Goal: Find contact information: Find contact information

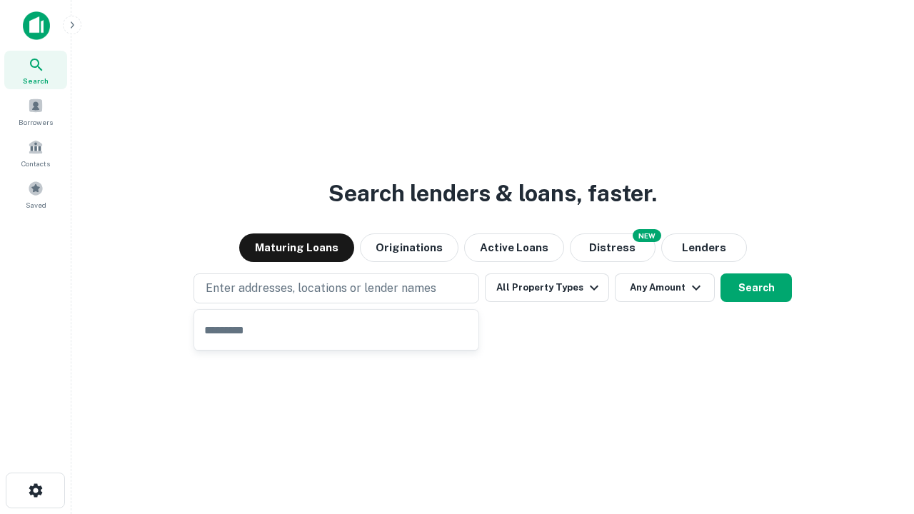
type input "**********"
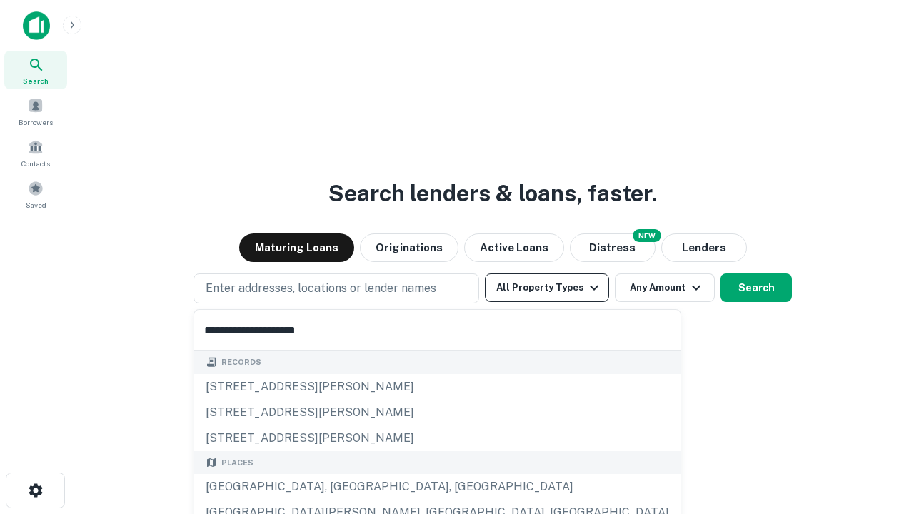
click at [547, 288] on button "All Property Types" at bounding box center [547, 287] width 124 height 29
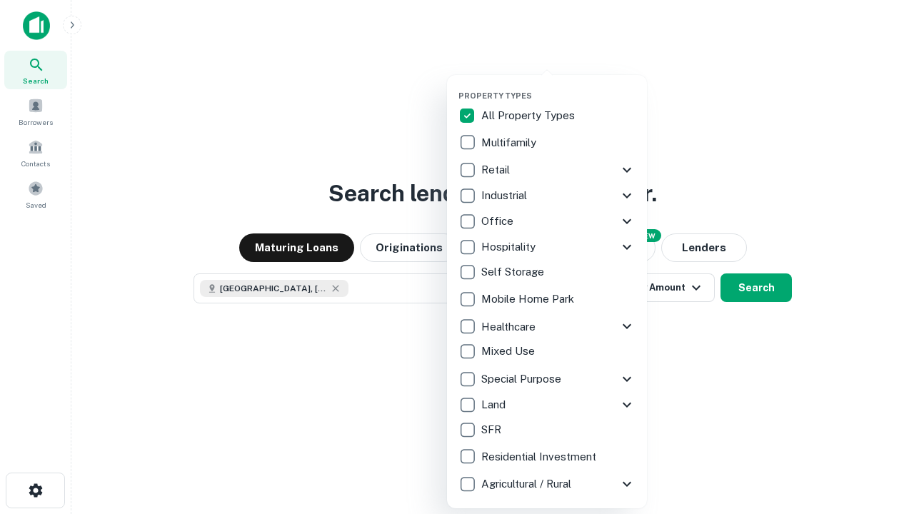
click at [558, 86] on button "button" at bounding box center [558, 86] width 200 height 1
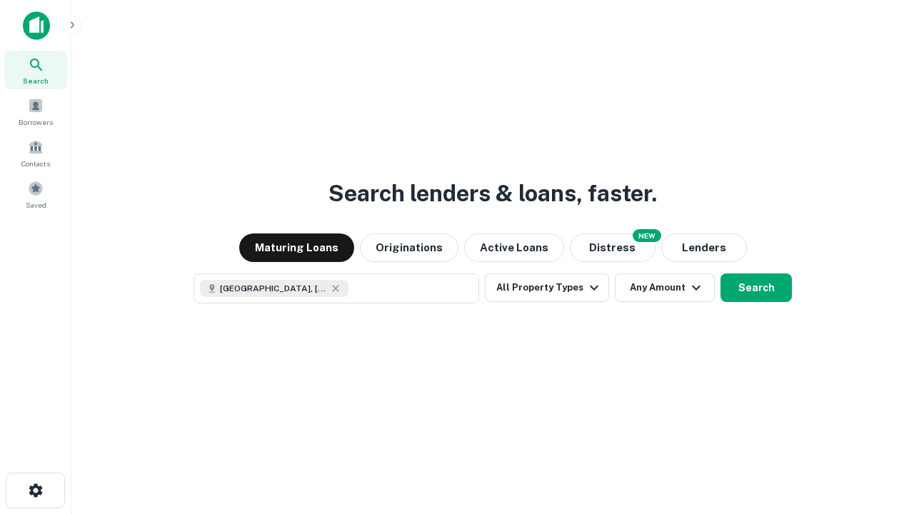
scroll to position [23, 0]
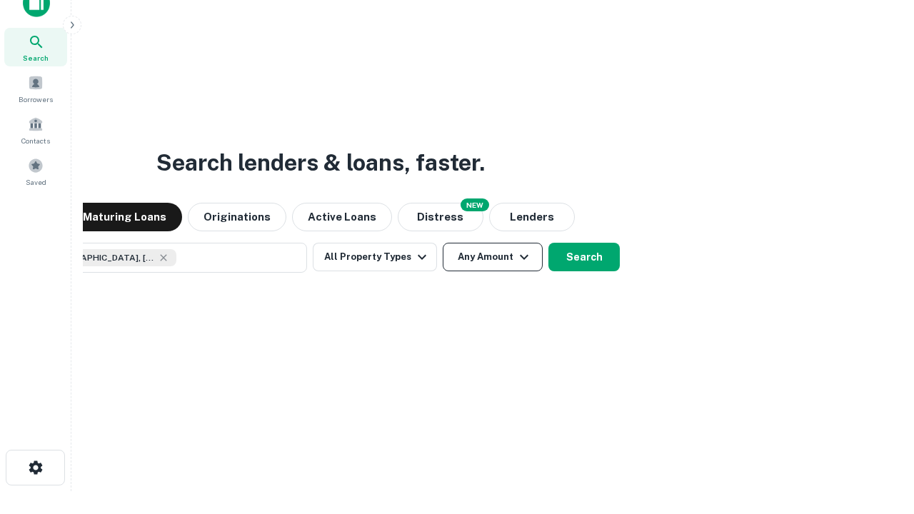
click at [443, 243] on button "Any Amount" at bounding box center [493, 257] width 100 height 29
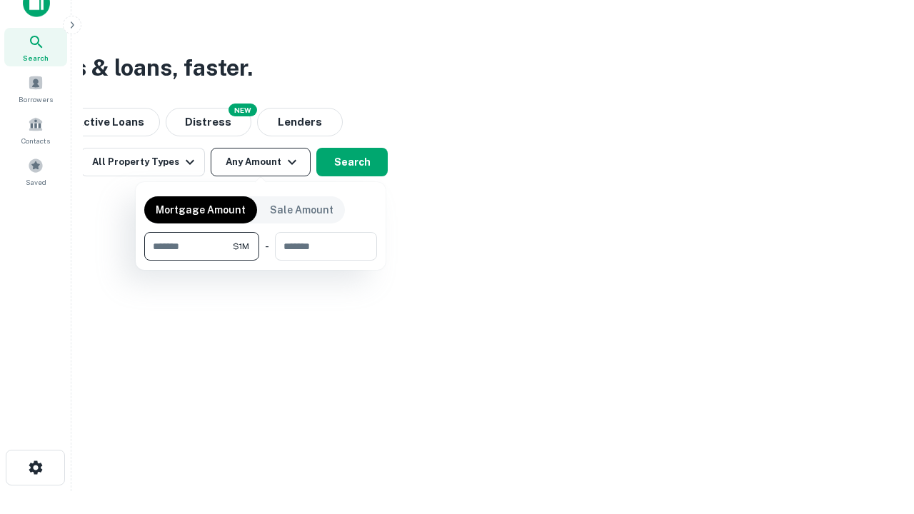
type input "*******"
click at [261, 261] on button "button" at bounding box center [260, 261] width 233 height 1
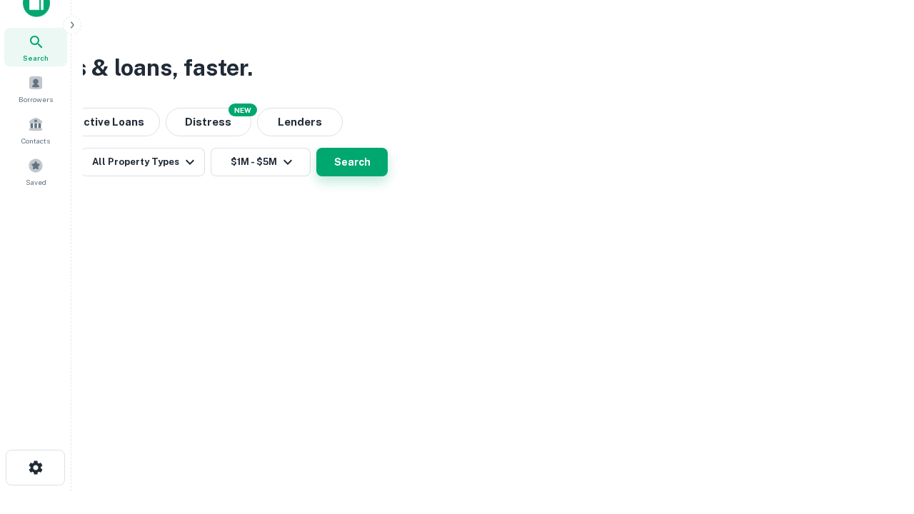
click at [388, 176] on button "Search" at bounding box center [351, 162] width 71 height 29
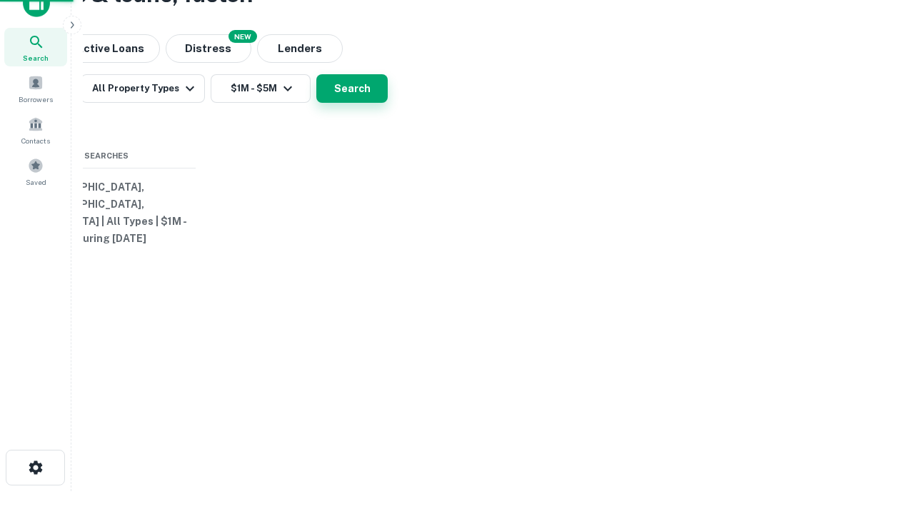
scroll to position [0, 263]
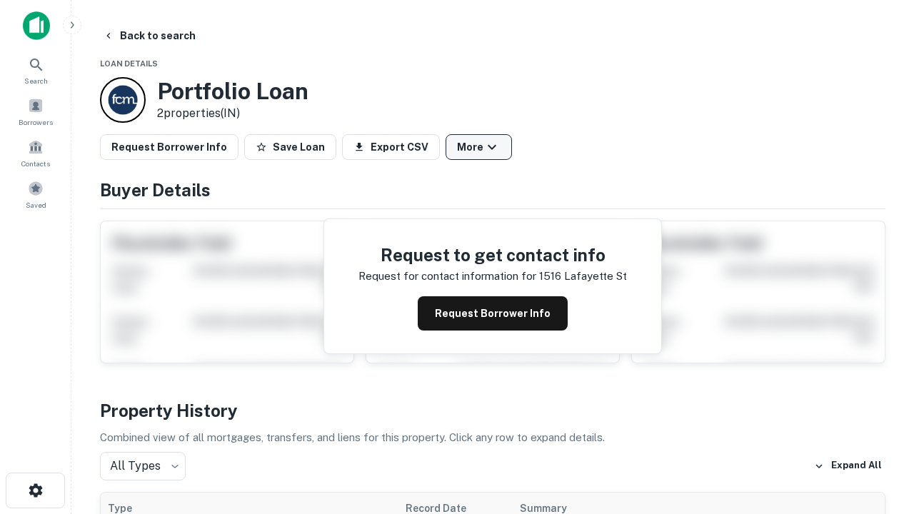
click at [478, 147] on button "More" at bounding box center [478, 147] width 66 height 26
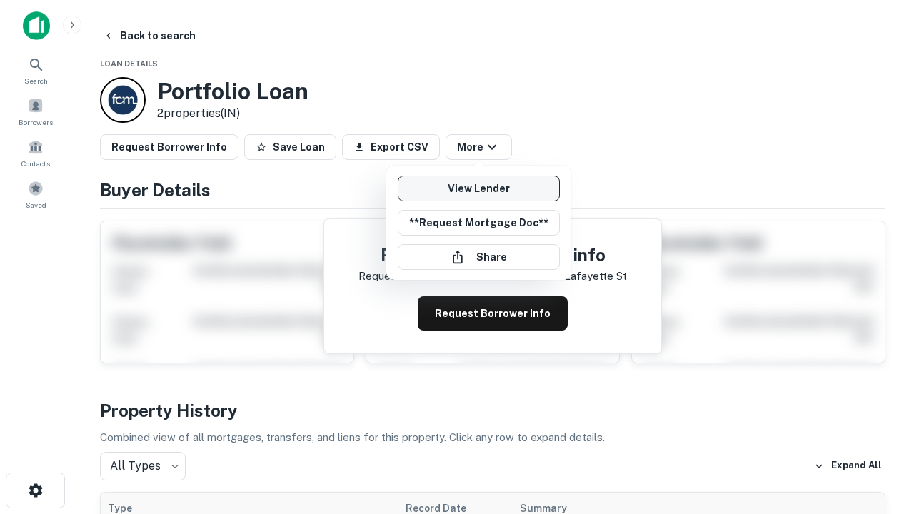
click at [478, 188] on link "View Lender" at bounding box center [479, 189] width 162 height 26
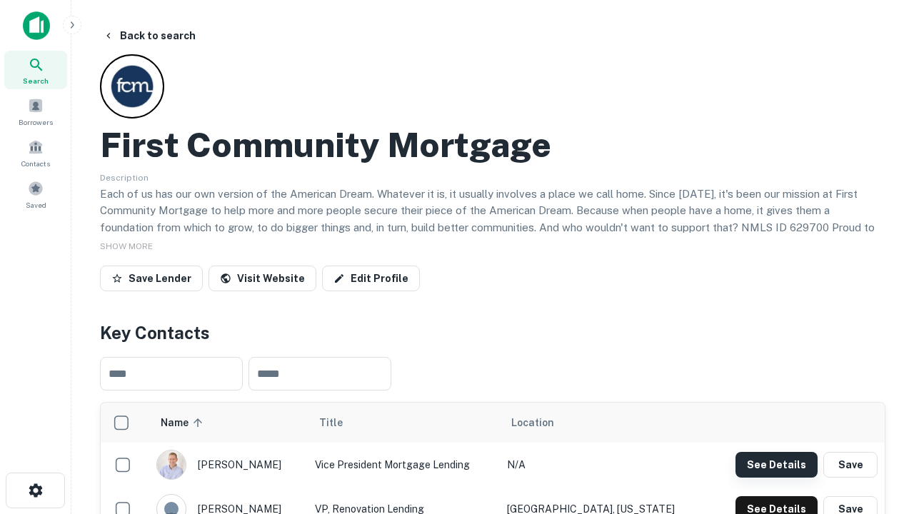
click at [776, 464] on button "See Details" at bounding box center [776, 465] width 82 height 26
click at [35, 490] on icon "button" at bounding box center [35, 490] width 17 height 17
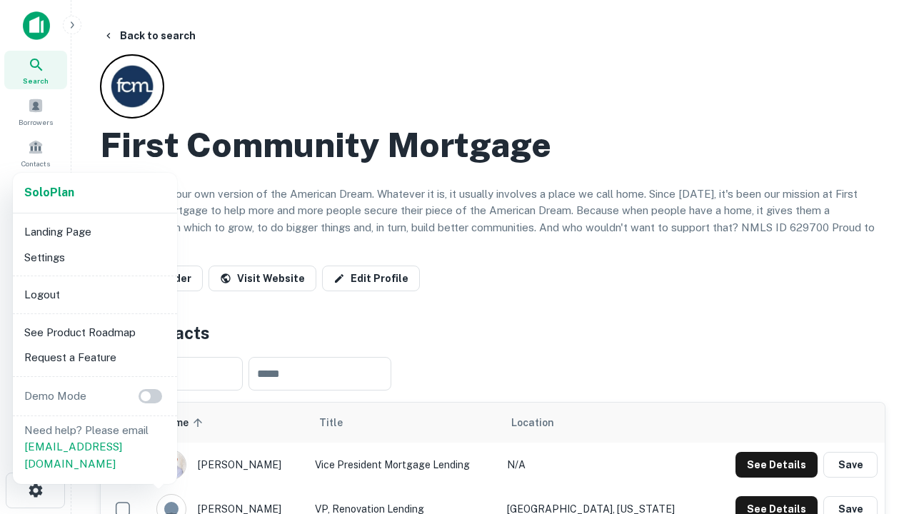
click at [94, 294] on li "Logout" at bounding box center [95, 295] width 153 height 26
